Goal: Task Accomplishment & Management: Use online tool/utility

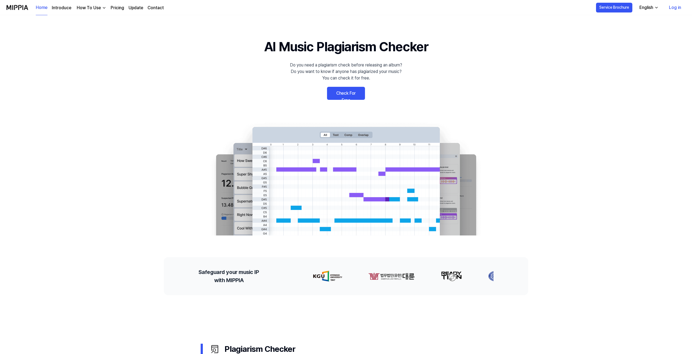
click at [348, 89] on link "Check For Free" at bounding box center [346, 93] width 38 height 13
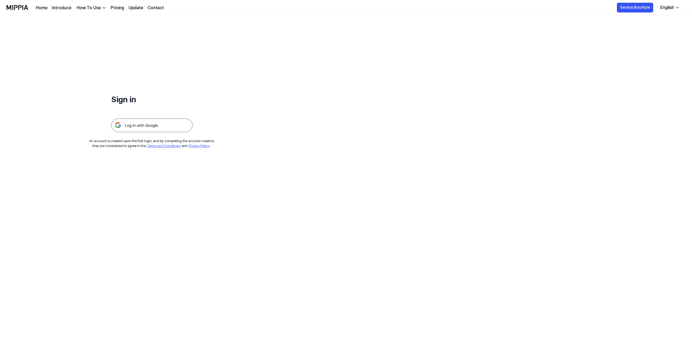
click at [155, 123] on img at bounding box center [151, 125] width 81 height 14
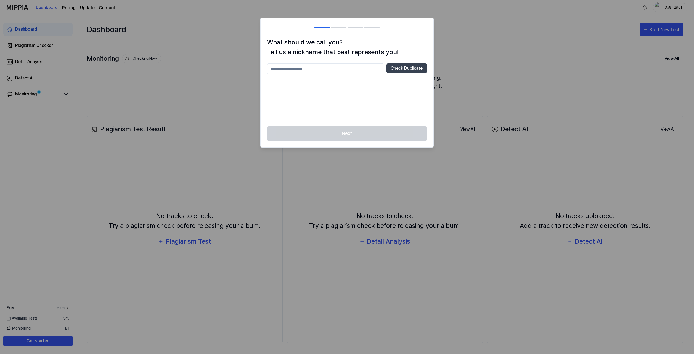
click at [350, 66] on input "text" at bounding box center [325, 68] width 117 height 11
type input "***"
click at [401, 68] on button "Check Duplicate" at bounding box center [406, 68] width 41 height 10
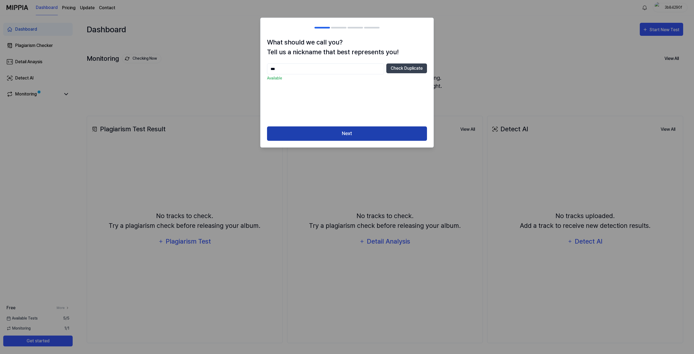
click at [361, 132] on button "Next" at bounding box center [347, 133] width 160 height 14
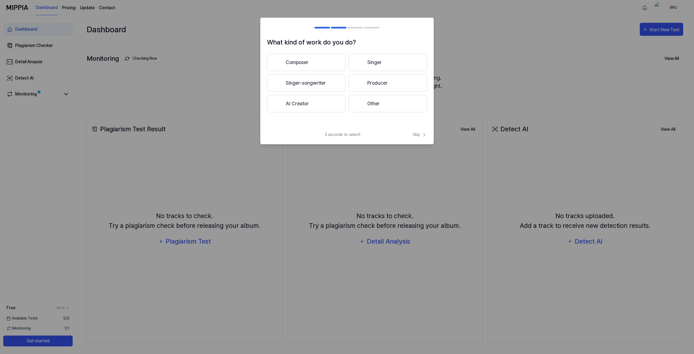
click at [372, 80] on button "Producer" at bounding box center [388, 82] width 78 height 17
click at [360, 81] on div at bounding box center [359, 83] width 7 height 7
click at [334, 65] on button "Pop" at bounding box center [306, 62] width 78 height 17
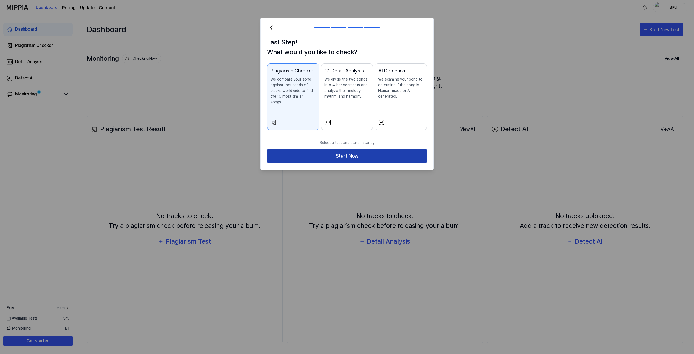
click at [341, 149] on button "Start Now" at bounding box center [347, 156] width 160 height 14
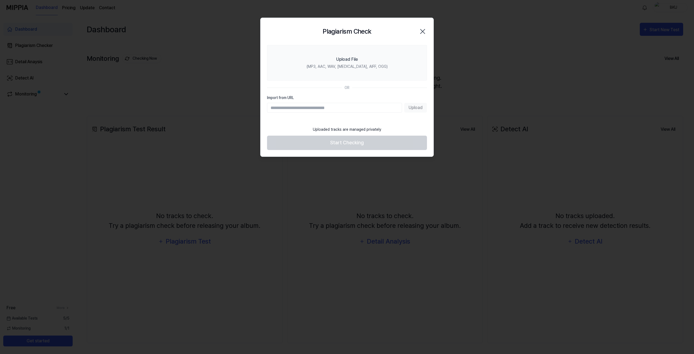
click at [332, 109] on input "Import from URL" at bounding box center [334, 108] width 135 height 10
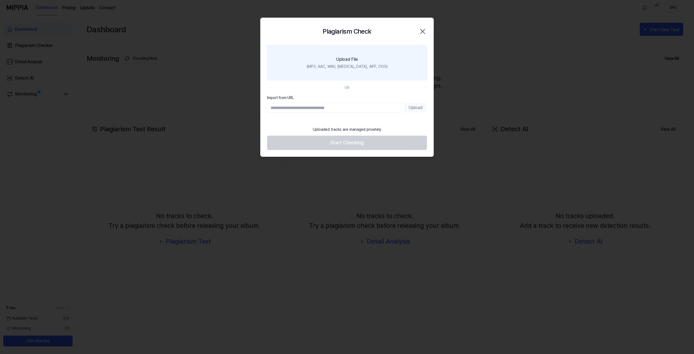
click at [366, 63] on label "Upload File (MP3, AAC, WAV, FLAC, AIFF, OGG)" at bounding box center [347, 63] width 160 height 36
click at [0, 0] on input "Upload File (MP3, AAC, WAV, FLAC, AIFF, OGG)" at bounding box center [0, 0] width 0 height 0
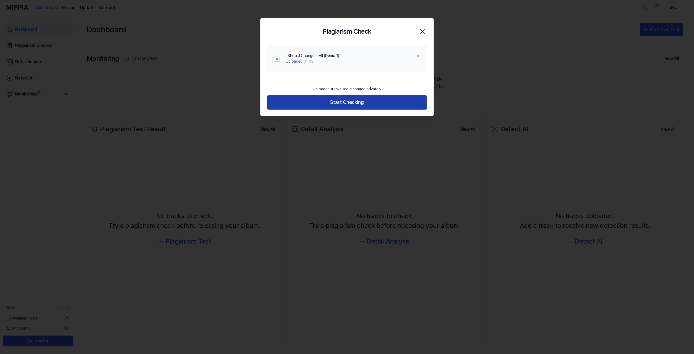
click at [367, 97] on button "Start Checking" at bounding box center [347, 102] width 160 height 14
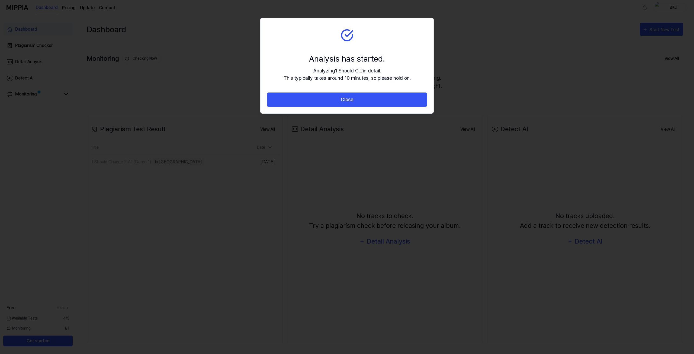
click at [367, 97] on button "Close" at bounding box center [347, 99] width 160 height 14
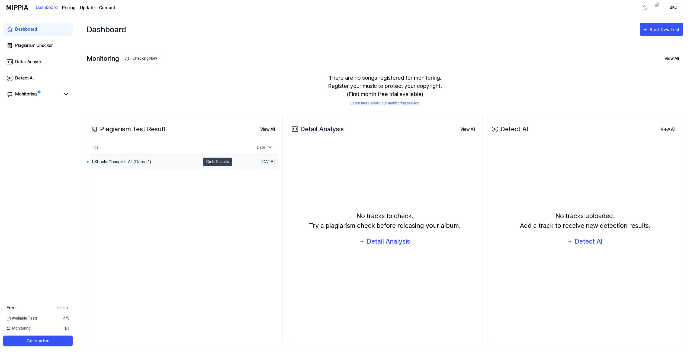
click at [148, 163] on div "I Should Change It All (Demo 1)" at bounding box center [121, 162] width 59 height 7
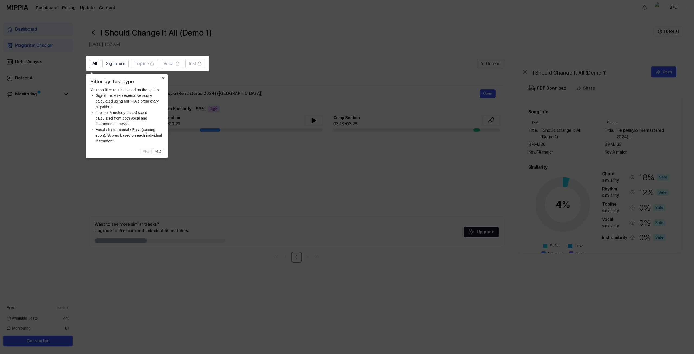
click at [165, 78] on button "×" at bounding box center [163, 78] width 9 height 8
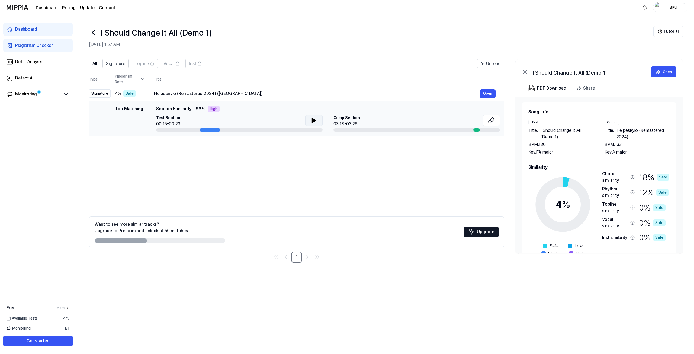
click at [314, 117] on icon at bounding box center [314, 120] width 7 height 7
click at [483, 123] on button at bounding box center [490, 120] width 17 height 11
click at [319, 122] on button at bounding box center [313, 120] width 17 height 11
click at [318, 121] on button at bounding box center [313, 120] width 17 height 11
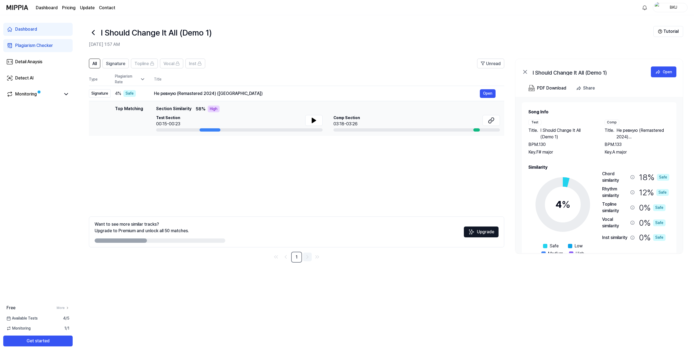
click at [306, 257] on icon "Go to next page" at bounding box center [307, 256] width 7 height 7
click at [281, 256] on link "Go to previous page" at bounding box center [285, 256] width 9 height 9
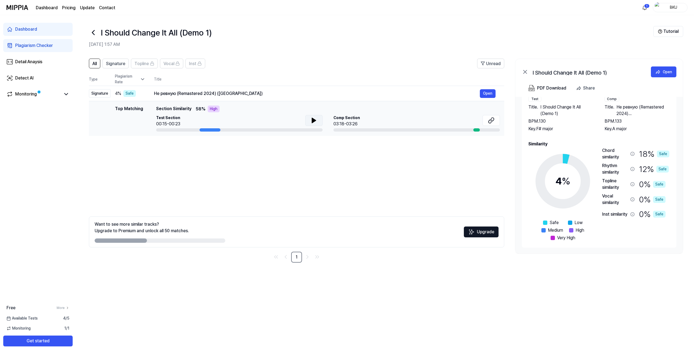
click at [309, 122] on button at bounding box center [313, 120] width 17 height 11
click at [319, 120] on button at bounding box center [313, 120] width 17 height 11
click at [493, 122] on icon at bounding box center [491, 120] width 7 height 7
click at [45, 74] on link "Detect AI" at bounding box center [37, 78] width 69 height 13
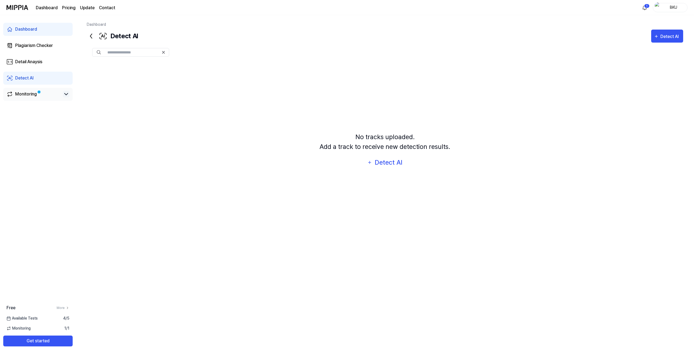
click at [64, 92] on icon at bounding box center [66, 94] width 7 height 7
click at [44, 90] on div "Monitoring" at bounding box center [37, 94] width 69 height 12
click at [44, 98] on div "Monitoring" at bounding box center [37, 94] width 69 height 12
click at [30, 94] on div "Monitoring" at bounding box center [26, 94] width 22 height 7
